Goal: Navigation & Orientation: Find specific page/section

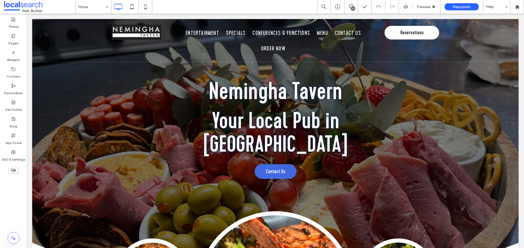
click at [354, 7] on div "5" at bounding box center [353, 9] width 4 height 4
click at [520, 65] on use at bounding box center [518, 63] width 4 height 4
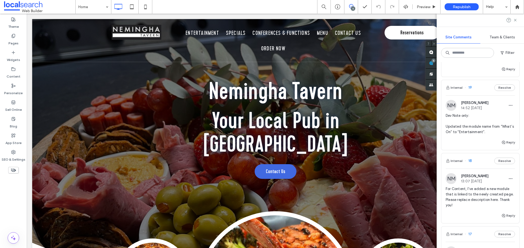
scroll to position [346, 0]
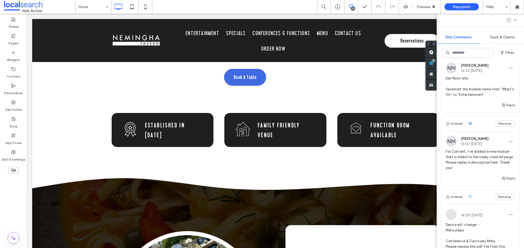
click at [482, 161] on span "For Content, I’ve added a new module that is linked to the newly created page. …" at bounding box center [479, 160] width 69 height 22
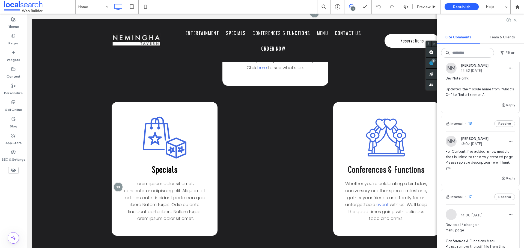
scroll to position [1007, 0]
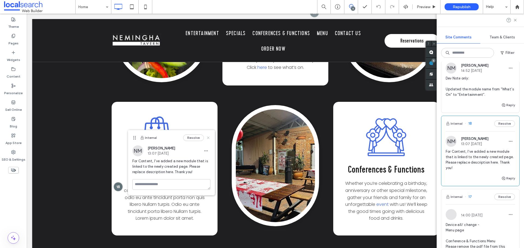
click at [209, 137] on icon at bounding box center [208, 138] width 4 height 4
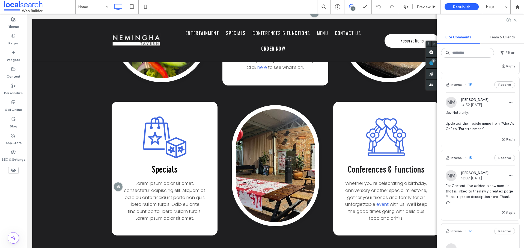
scroll to position [291, 0]
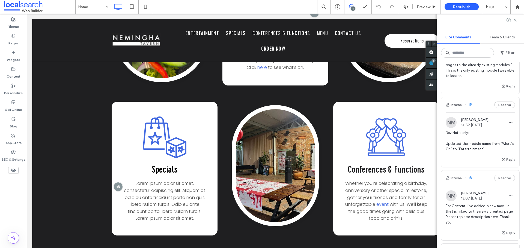
click at [475, 142] on span "Dev Note only: Updated the module name from “What’s On” to “Entertainment”." at bounding box center [479, 141] width 69 height 22
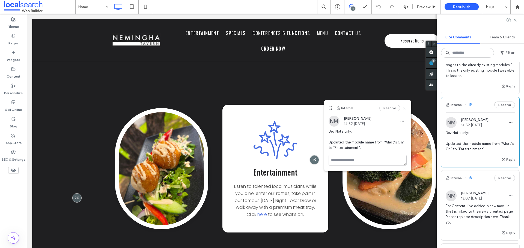
scroll to position [209, 0]
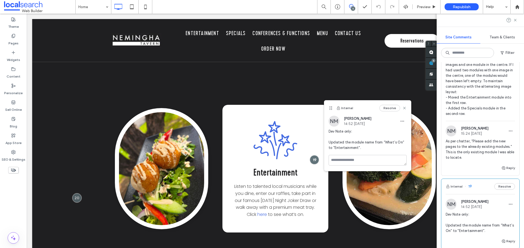
click at [488, 155] on span "As per chatter, “Please add the new pages to the already existing modules.” Thi…" at bounding box center [479, 150] width 69 height 22
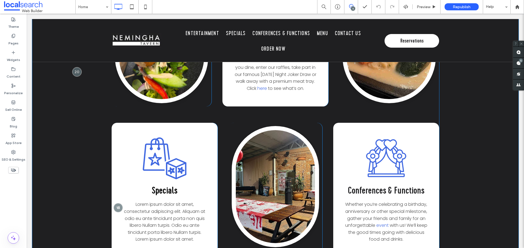
scroll to position [1033, 0]
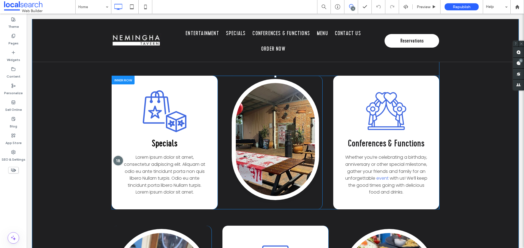
click at [113, 156] on div at bounding box center [118, 161] width 10 height 10
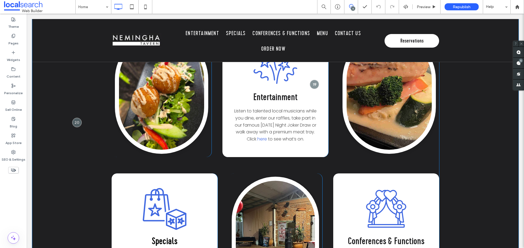
scroll to position [897, 0]
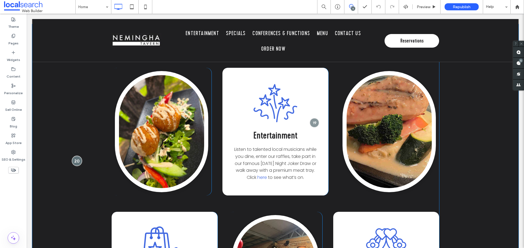
click at [80, 156] on div at bounding box center [77, 161] width 10 height 10
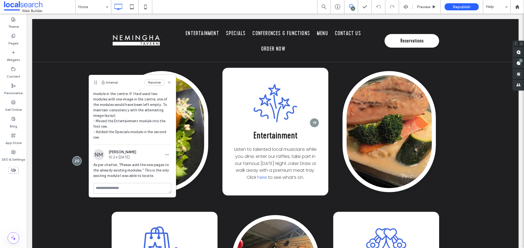
scroll to position [36, 0]
click at [521, 63] on span at bounding box center [518, 63] width 11 height 11
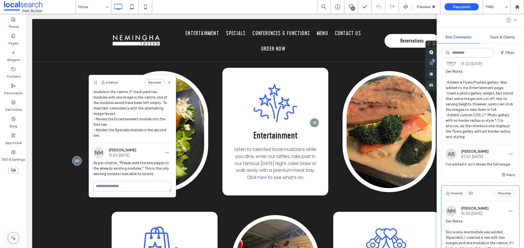
scroll to position [0, 0]
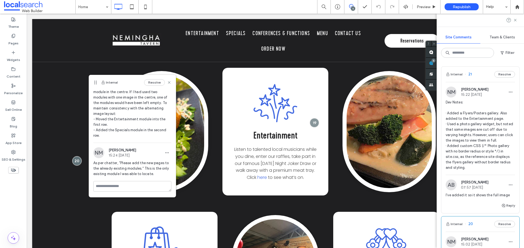
click at [471, 145] on span "Dev Notes: · Added a Flyers/Posters gallery. Also added to the Entertainment pa…" at bounding box center [479, 135] width 69 height 71
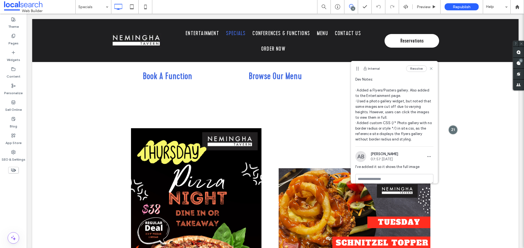
scroll to position [20, 0]
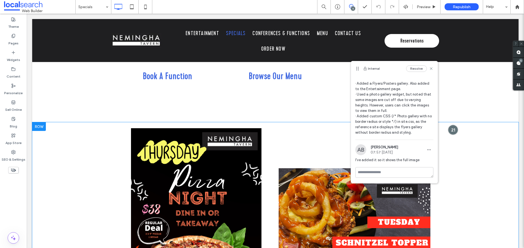
click at [450, 132] on div at bounding box center [453, 130] width 10 height 10
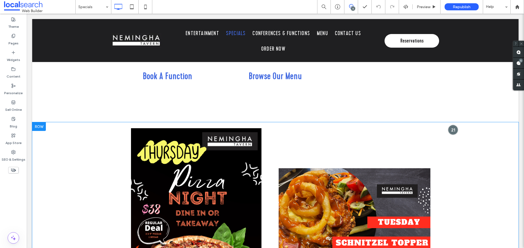
click at [451, 132] on div at bounding box center [453, 130] width 10 height 10
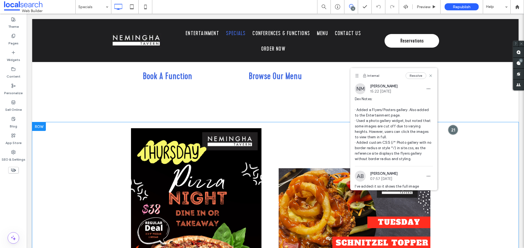
click at [451, 132] on div at bounding box center [453, 130] width 10 height 10
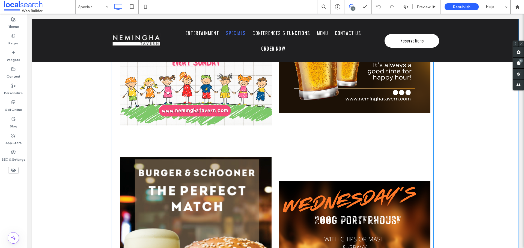
scroll to position [1134, 0]
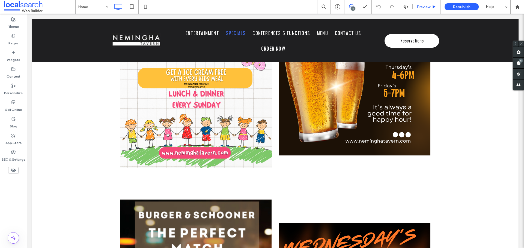
click at [420, 5] on span "Preview" at bounding box center [423, 7] width 14 height 5
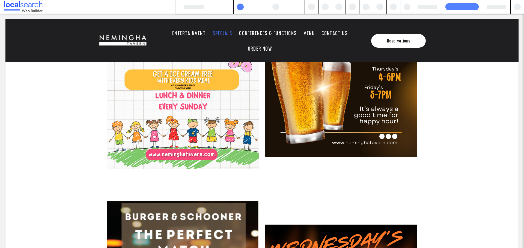
click at [417, 8] on div at bounding box center [427, 7] width 28 height 14
